Goal: Navigation & Orientation: Find specific page/section

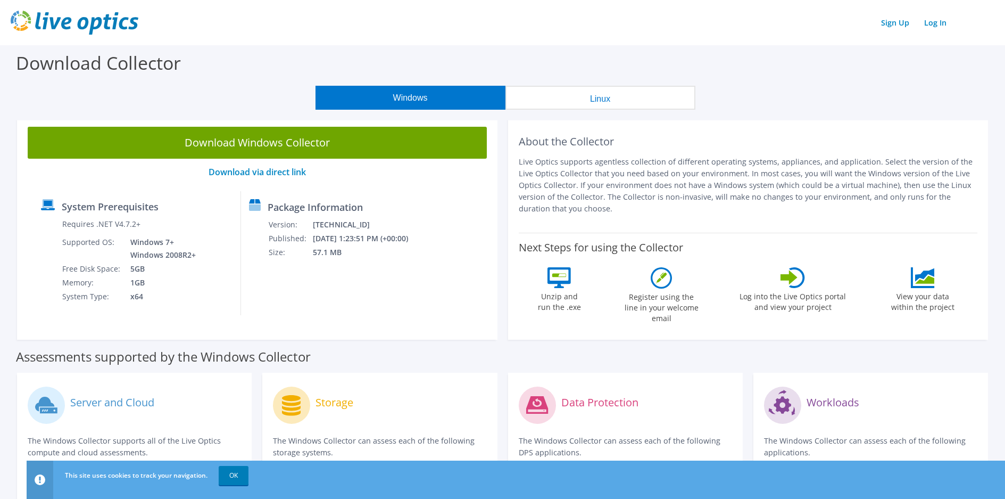
click at [596, 102] on button "Linux" at bounding box center [601, 98] width 190 height 24
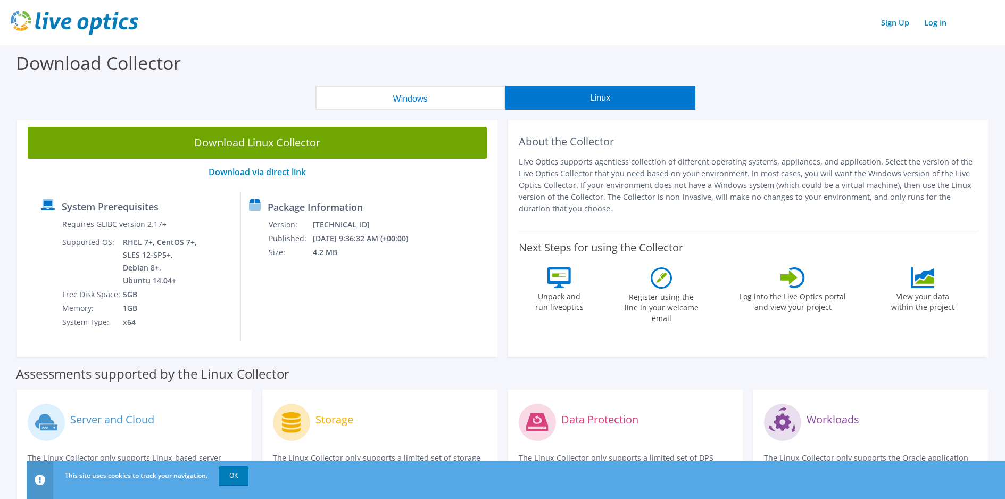
click at [472, 96] on button "Windows" at bounding box center [411, 98] width 190 height 24
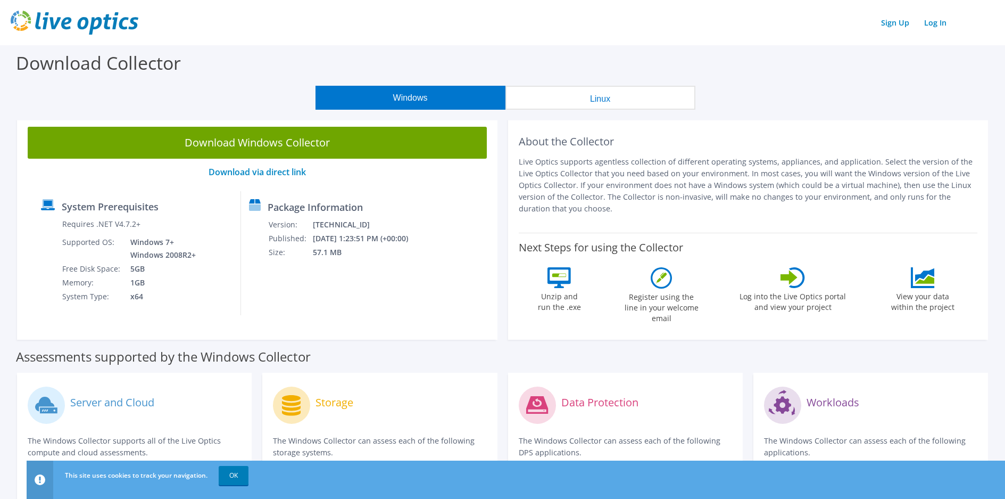
click at [917, 277] on icon at bounding box center [924, 274] width 19 height 13
click at [787, 278] on icon at bounding box center [789, 277] width 17 height 15
click at [940, 23] on link "Log In" at bounding box center [935, 22] width 33 height 15
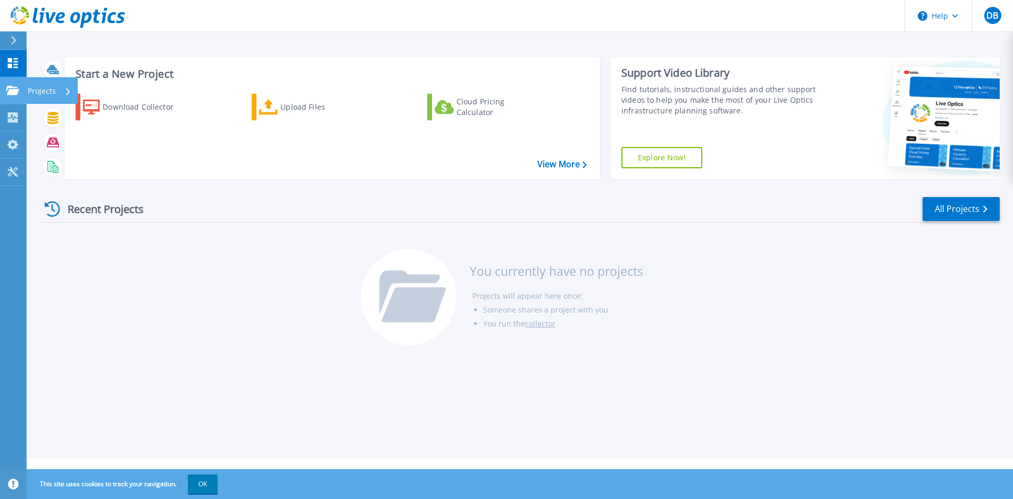
click at [33, 88] on p "Projects" at bounding box center [42, 91] width 28 height 28
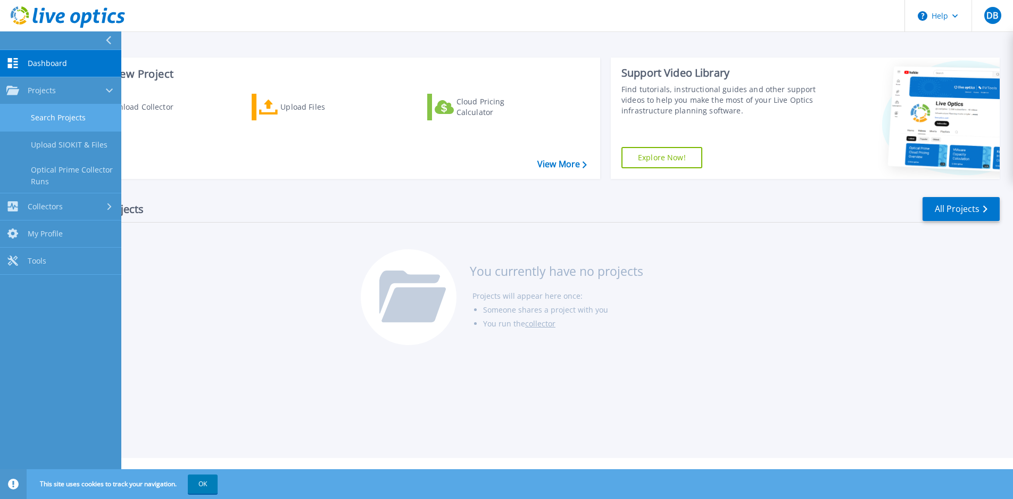
click at [42, 114] on link "Search Projects" at bounding box center [60, 117] width 121 height 27
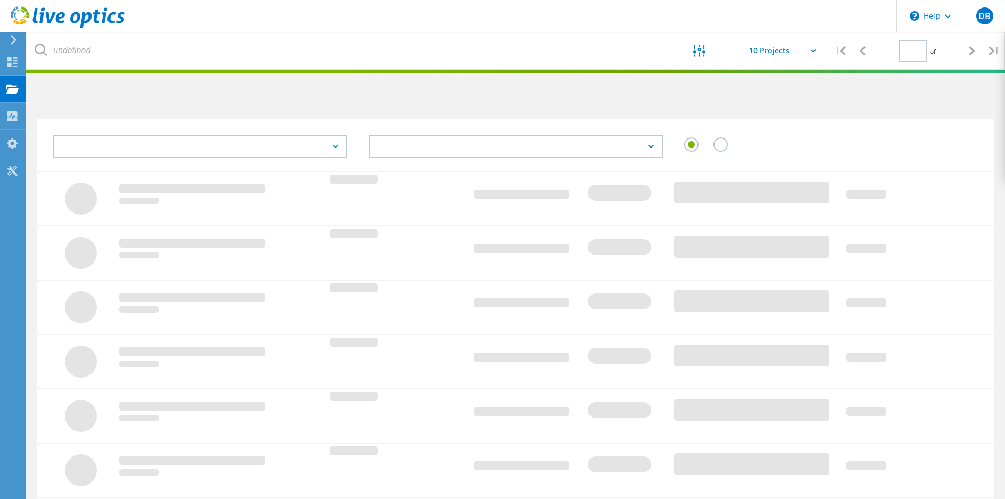
type input "1"
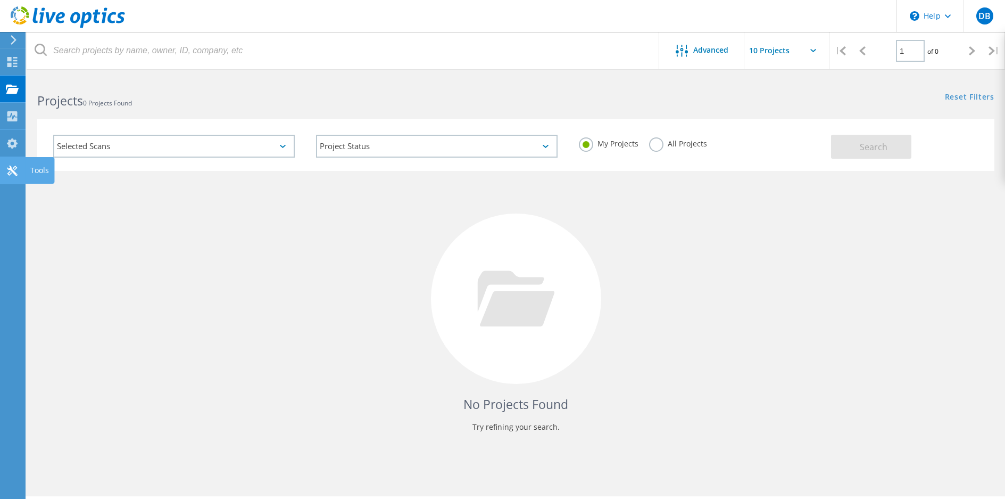
click at [9, 170] on icon at bounding box center [12, 171] width 13 height 10
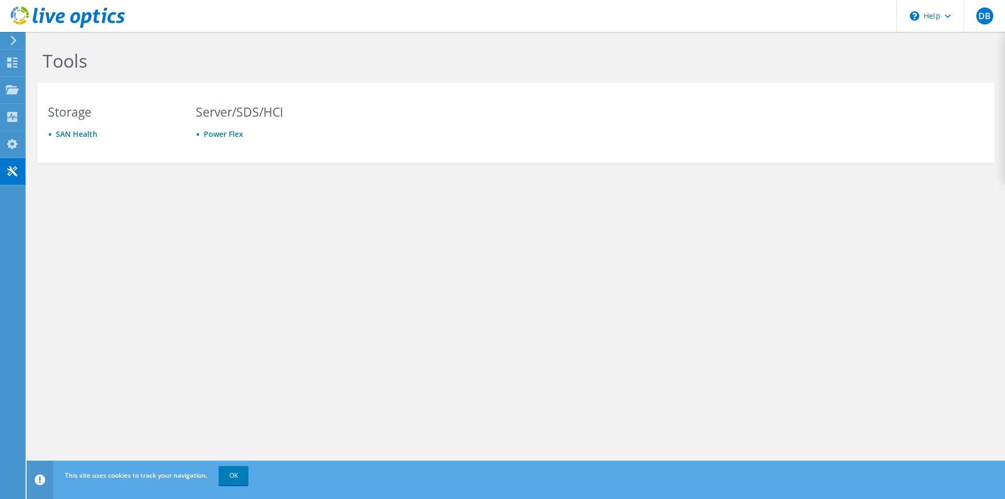
click at [16, 43] on icon at bounding box center [14, 41] width 8 height 10
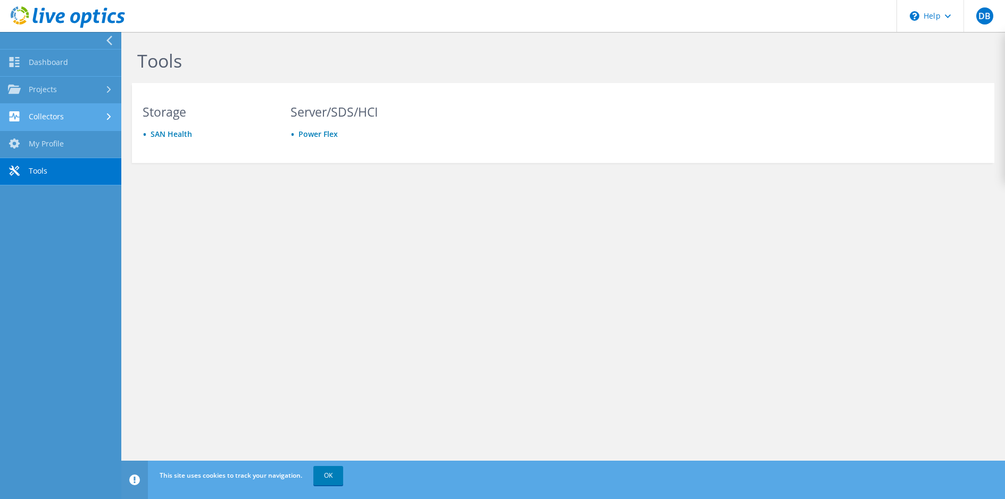
click at [82, 121] on link "Collectors" at bounding box center [60, 117] width 121 height 27
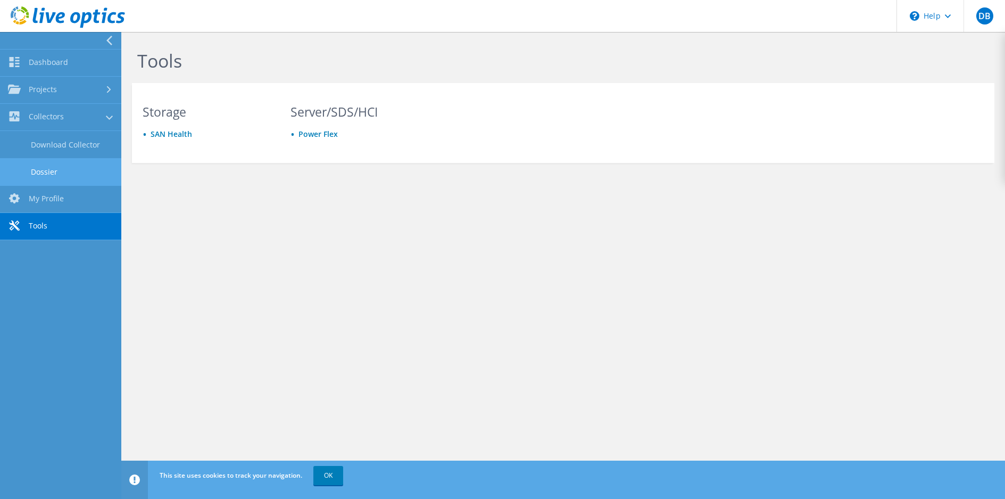
click at [51, 170] on link "Dossier" at bounding box center [60, 171] width 121 height 27
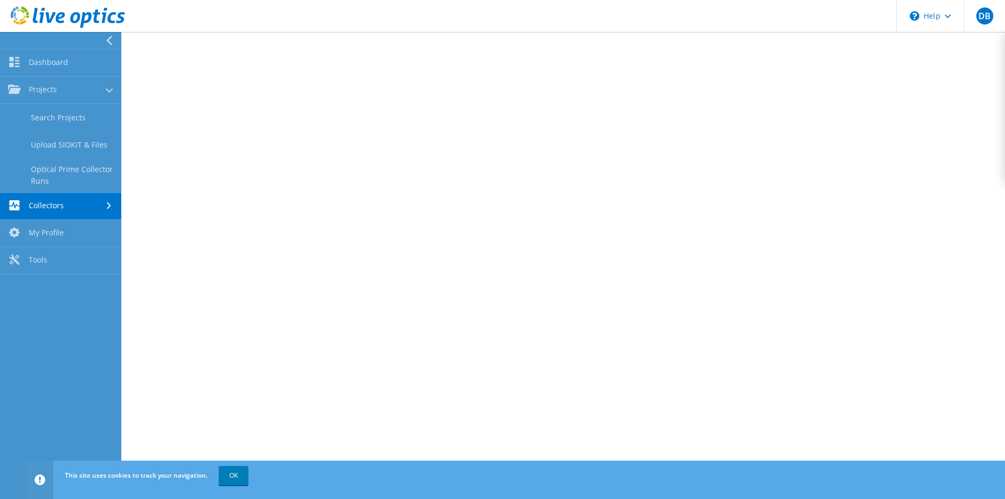
click at [52, 198] on link "Collectors" at bounding box center [60, 206] width 121 height 27
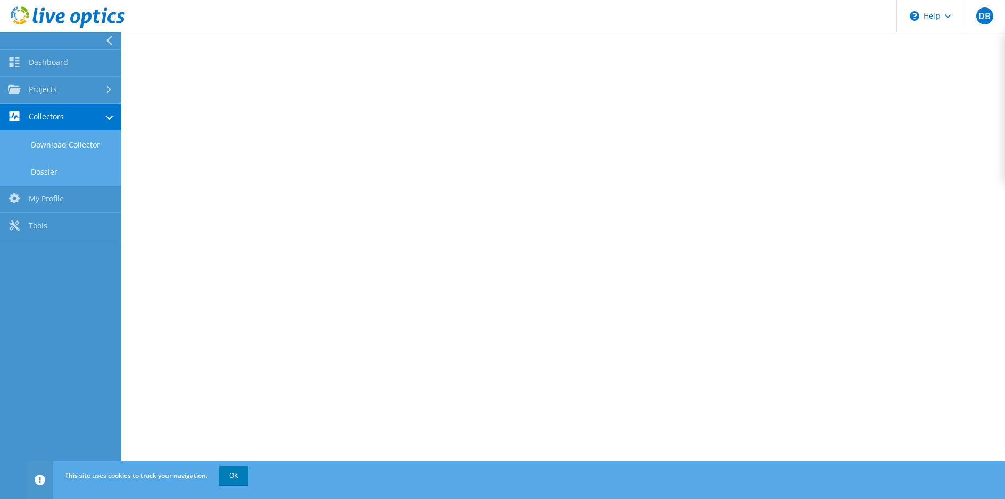
click at [54, 146] on link "Download Collector" at bounding box center [60, 144] width 121 height 27
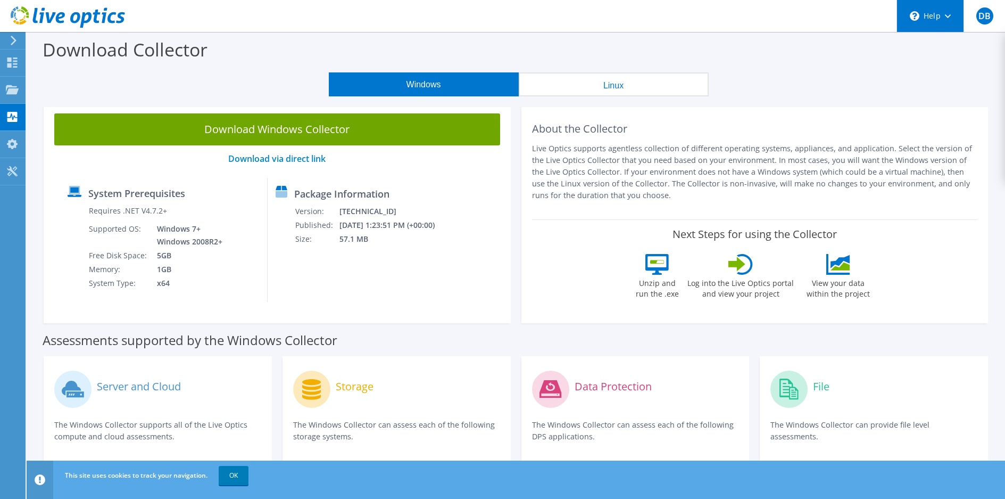
click at [952, 12] on div "\n Help" at bounding box center [930, 16] width 67 height 32
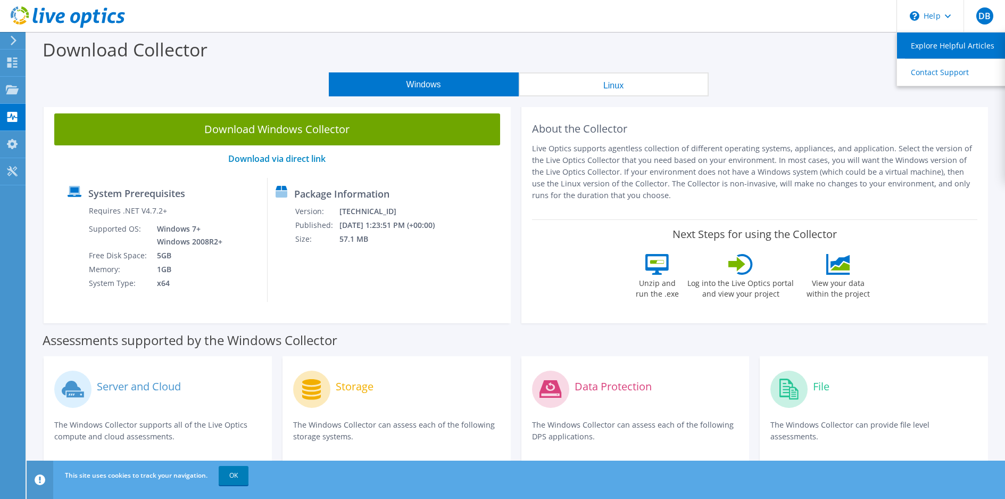
click at [948, 48] on link "Explore Helpful Articles" at bounding box center [956, 45] width 119 height 26
